Goal: Contribute content

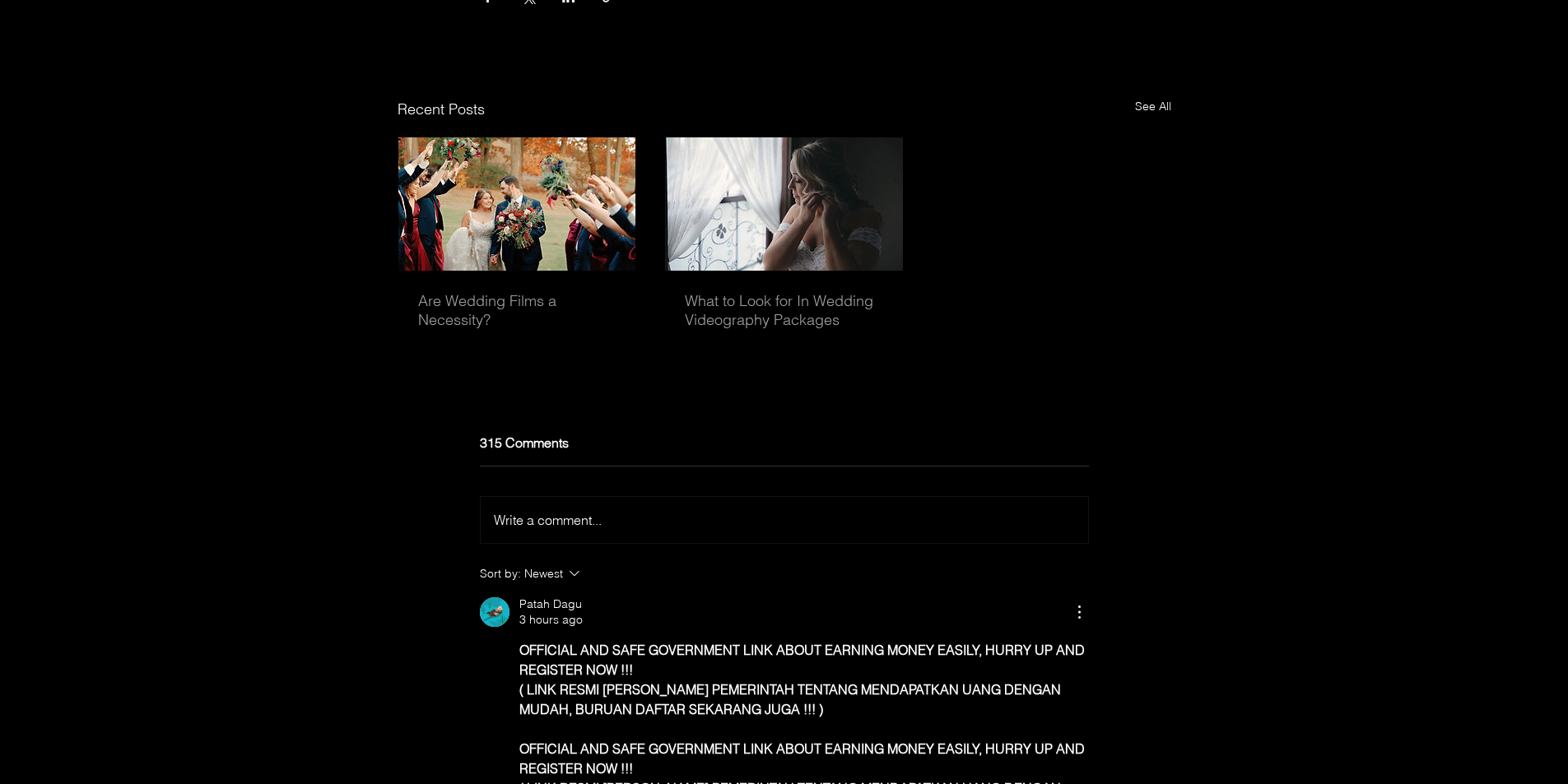
scroll to position [5142, 0]
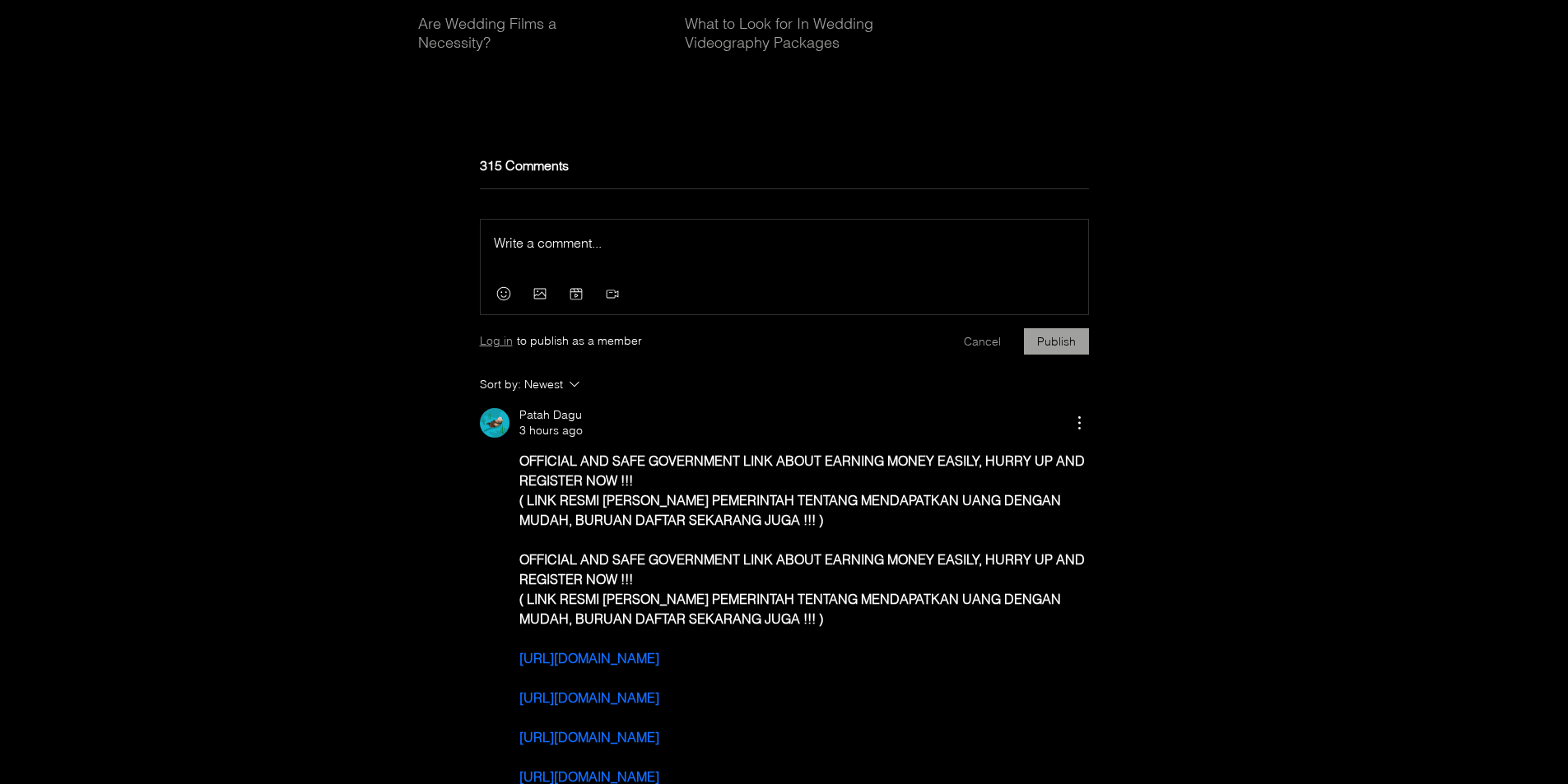
click at [497, 349] on span "Log in" at bounding box center [496, 341] width 32 height 16
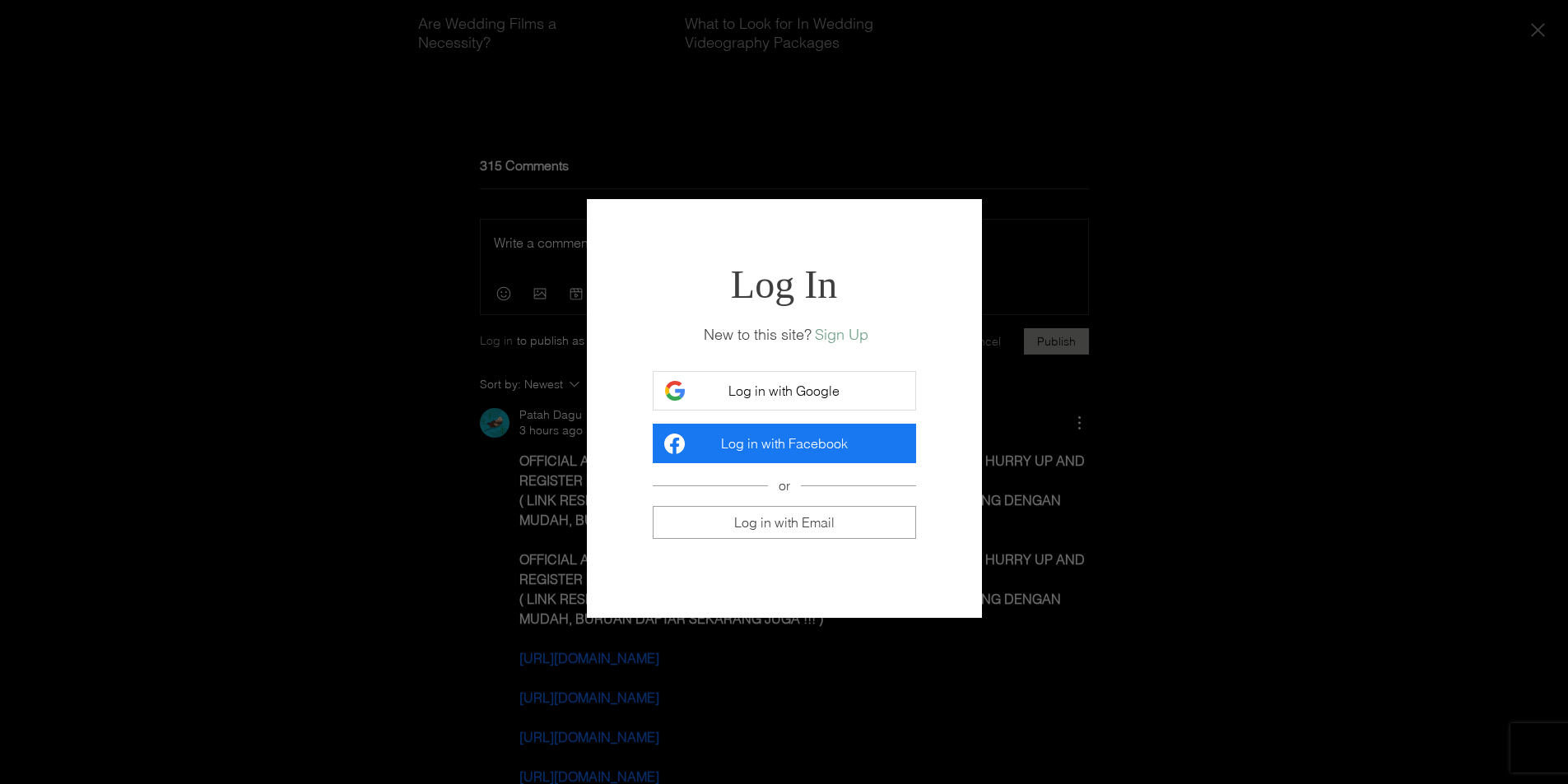
scroll to position [0, 0]
click at [729, 399] on span "Log in with Google" at bounding box center [784, 391] width 111 height 16
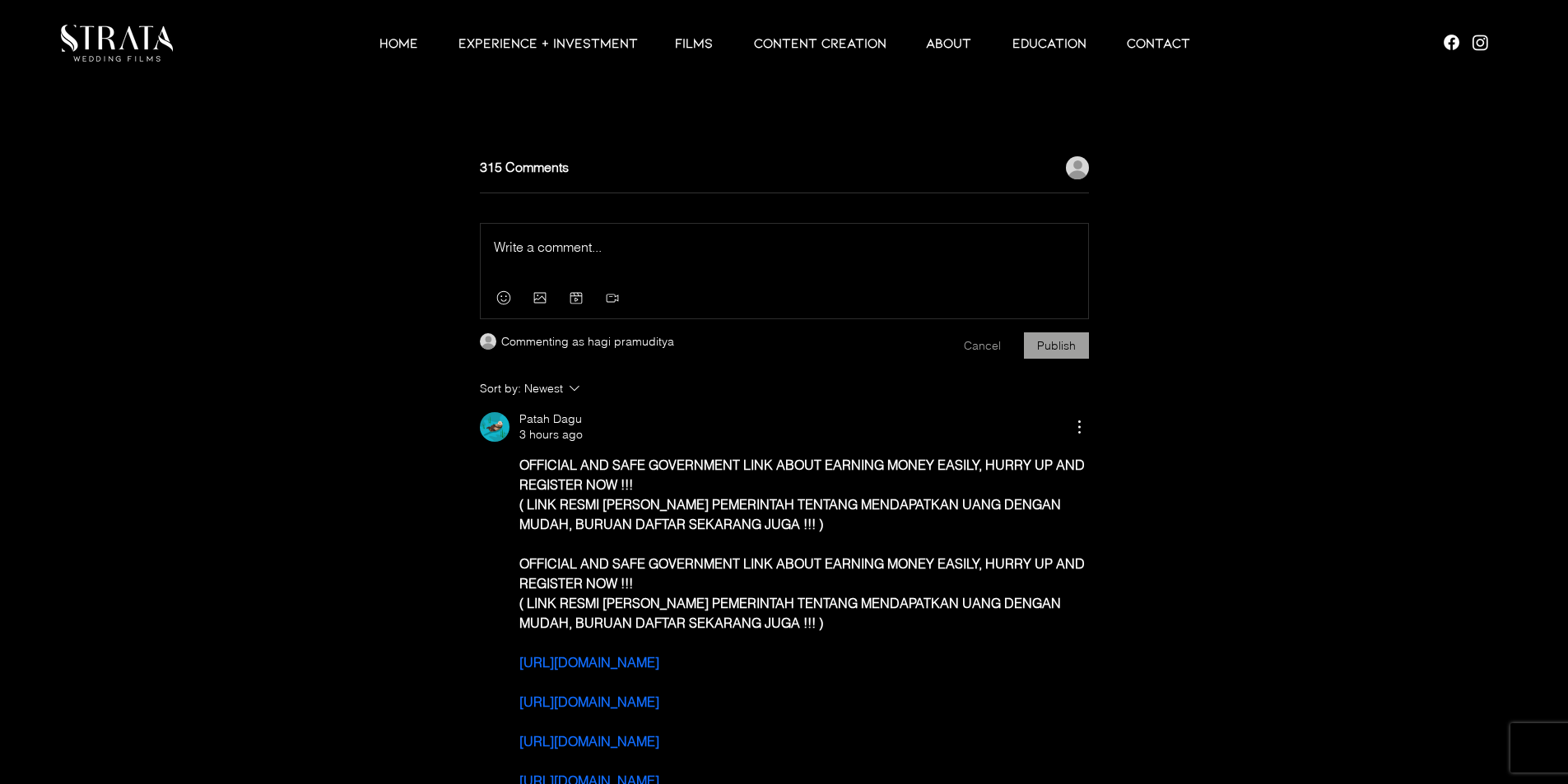
scroll to position [5142, 0]
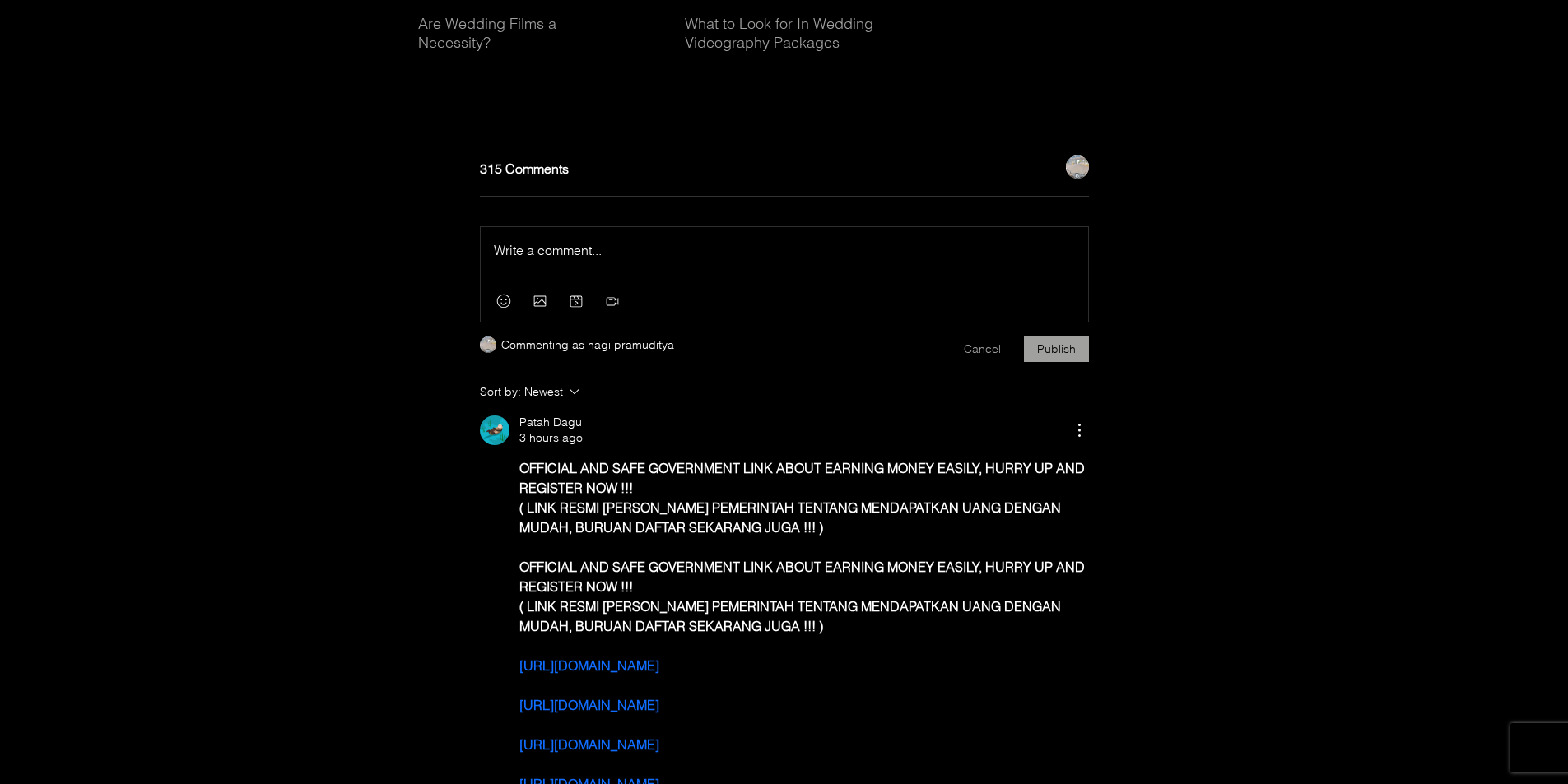
click at [580, 260] on p "Rich Text Editor" at bounding box center [784, 250] width 581 height 20
click at [582, 260] on p "Rich Text Editor" at bounding box center [784, 250] width 581 height 20
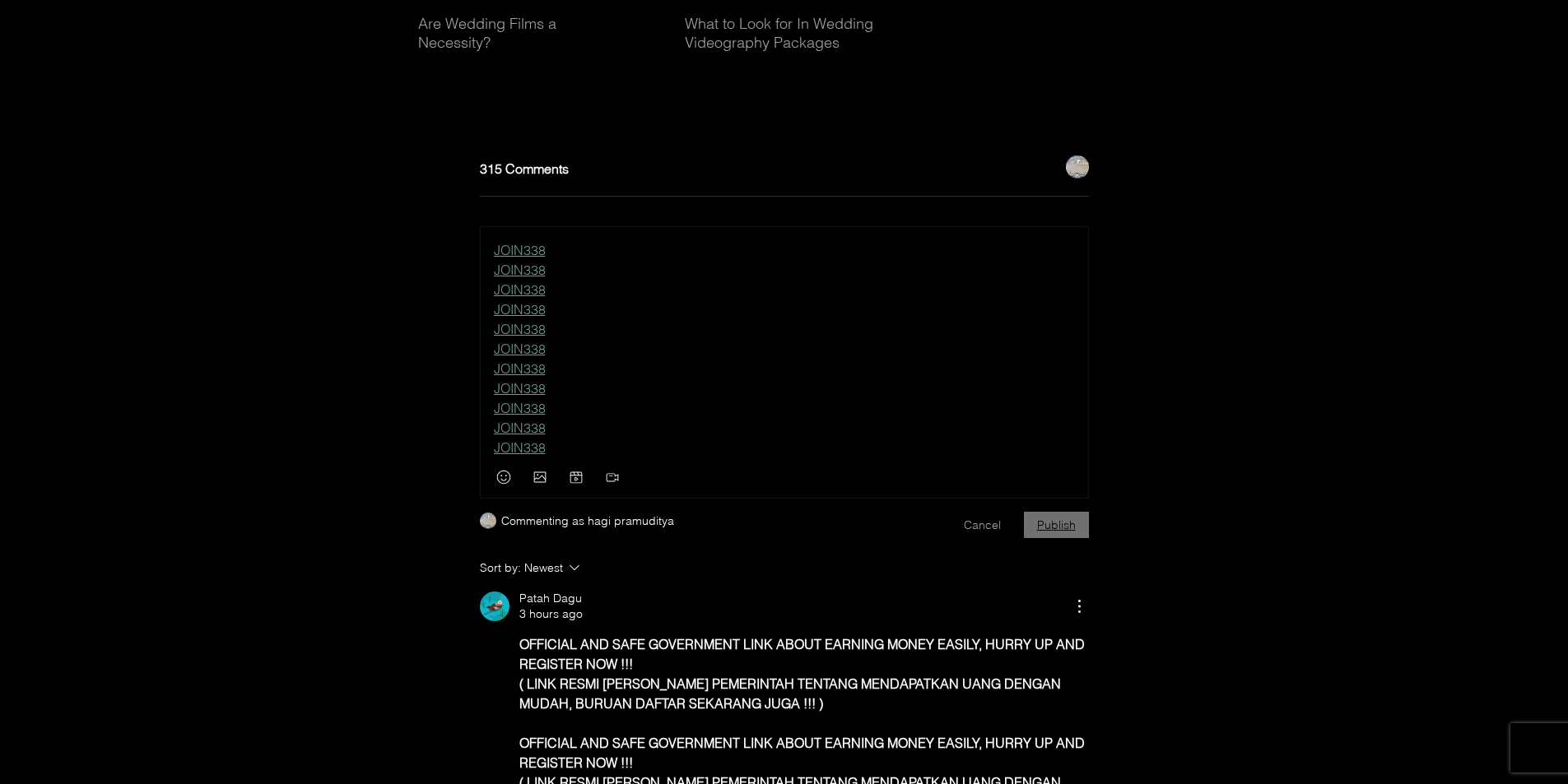
drag, startPoint x: 1053, startPoint y: 545, endPoint x: 1075, endPoint y: 540, distance: 22.6
click at [1055, 538] on button "Publish" at bounding box center [1056, 524] width 65 height 26
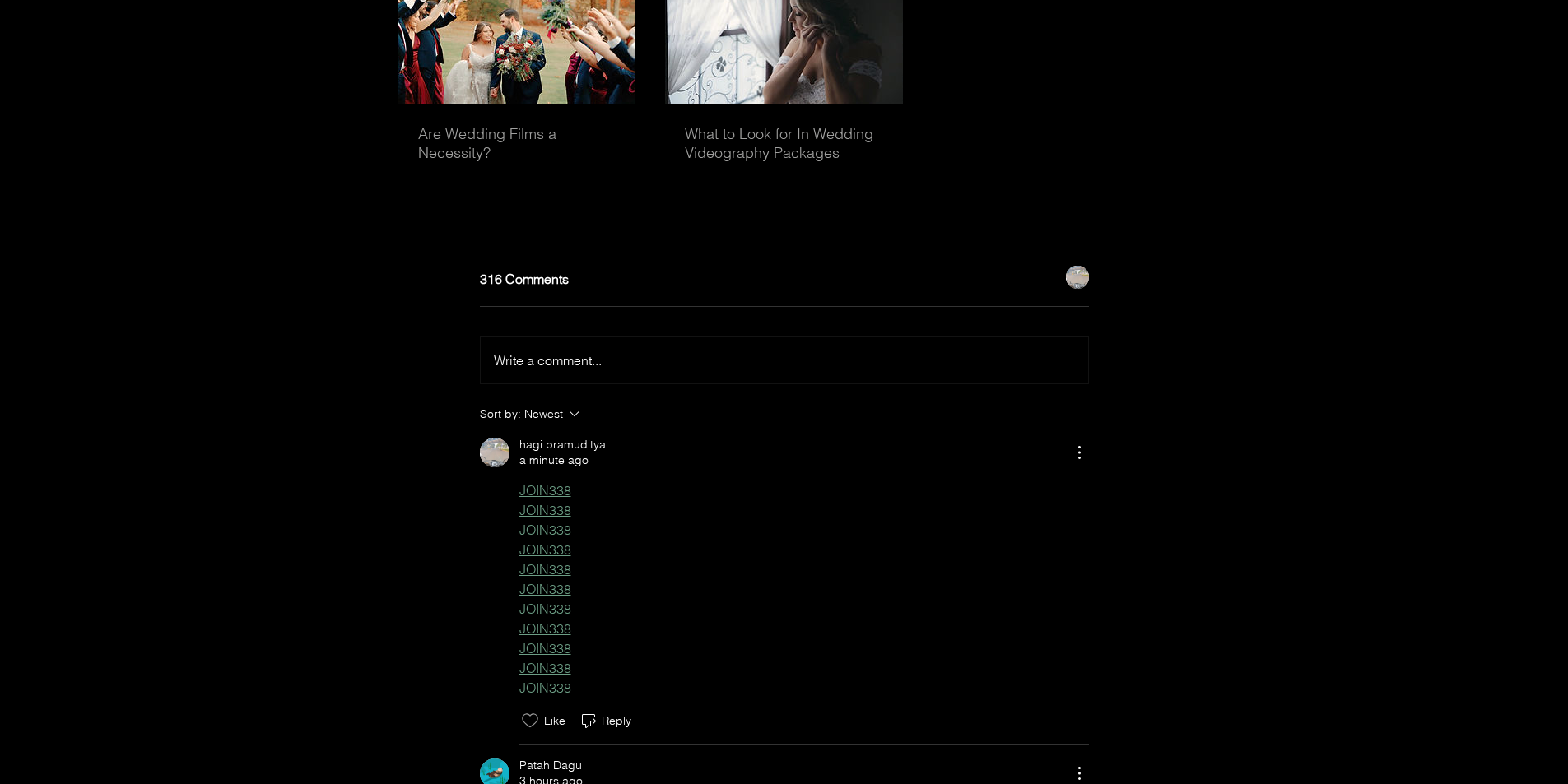
scroll to position [5151, 0]
